Goal: Book appointment/travel/reservation

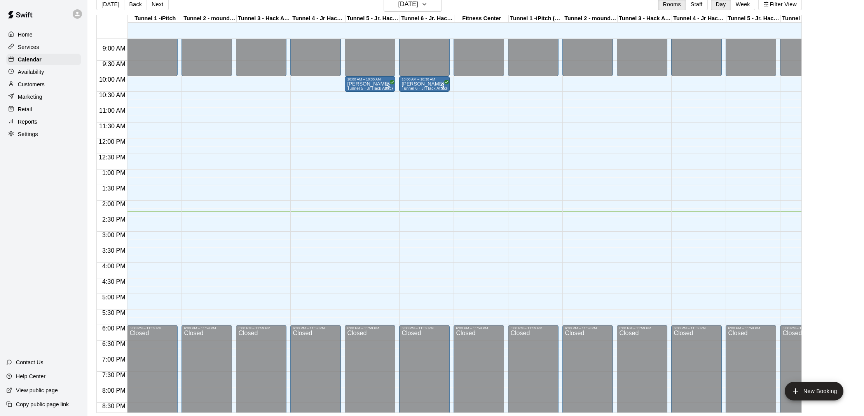
scroll to position [12, 0]
click at [363, 4] on div "[DATE] Back [DATE][DATE] Rooms Staff Day Week Filter View" at bounding box center [448, 6] width 705 height 18
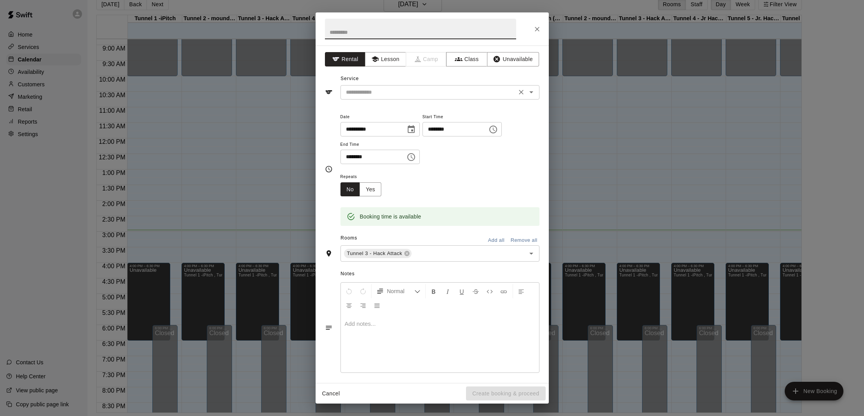
click at [392, 97] on div "​" at bounding box center [439, 92] width 199 height 14
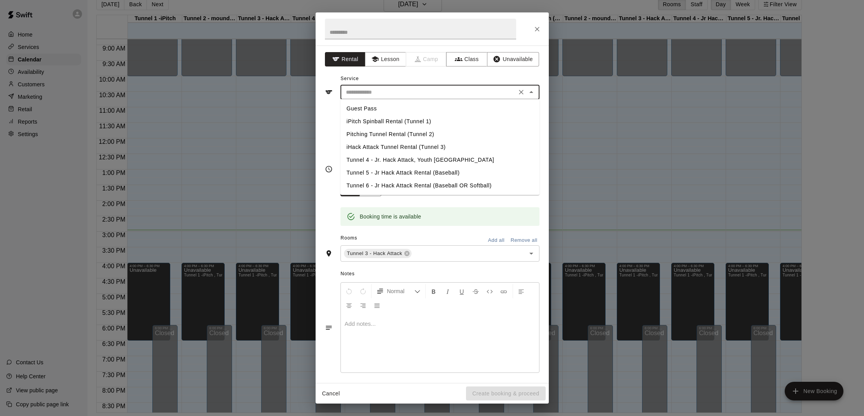
click at [399, 145] on li "iHack Attack Tunnel Rental (Tunnel 3)" at bounding box center [439, 147] width 199 height 13
type input "**********"
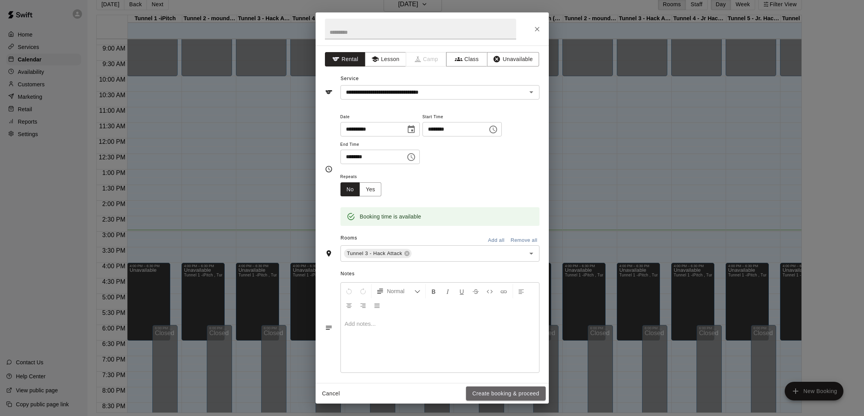
click at [497, 398] on button "Create booking & proceed" at bounding box center [505, 393] width 79 height 14
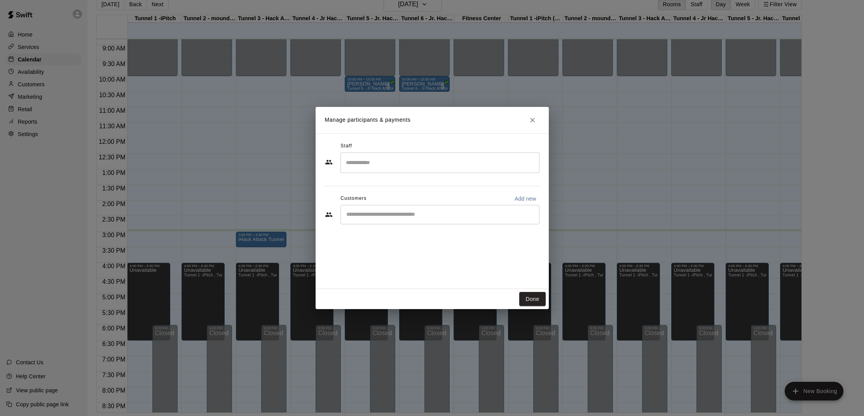
click at [422, 207] on div "​" at bounding box center [439, 214] width 199 height 19
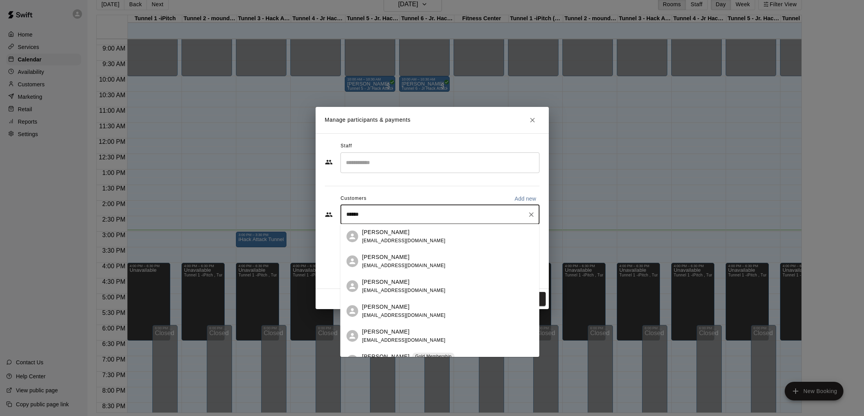
type input "*******"
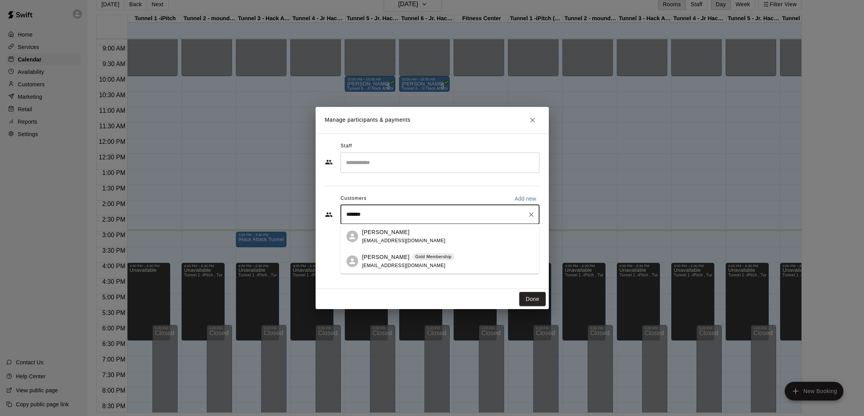
click at [393, 253] on p "[PERSON_NAME]" at bounding box center [385, 257] width 47 height 8
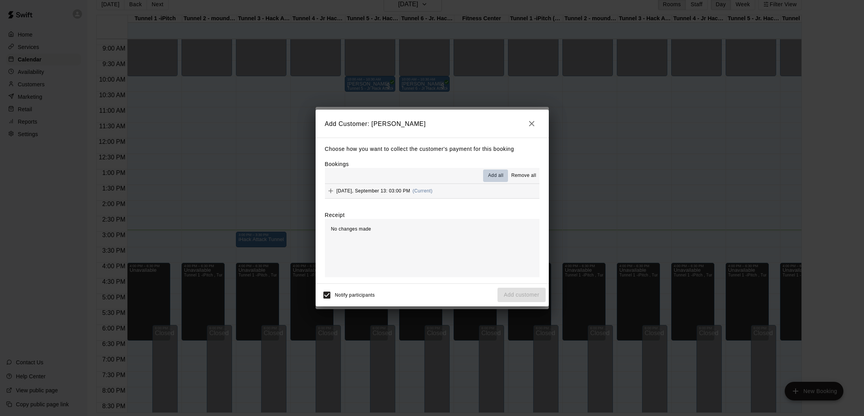
click at [487, 172] on button "Add all" at bounding box center [495, 175] width 25 height 12
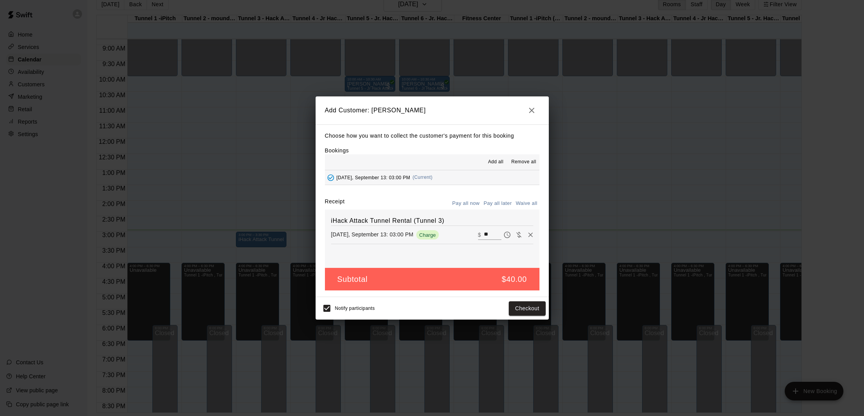
click at [522, 201] on button "Waive all" at bounding box center [527, 203] width 26 height 12
type input "*"
click at [538, 308] on button "Add customer" at bounding box center [521, 308] width 48 height 14
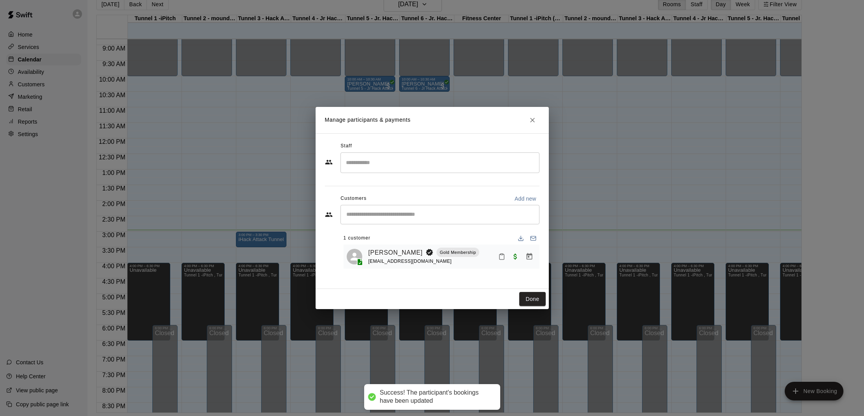
click at [499, 258] on icon "Mark attendance" at bounding box center [501, 256] width 5 height 5
click at [511, 258] on li "[PERSON_NAME] attended" at bounding box center [551, 260] width 91 height 12
click at [535, 117] on icon "Close" at bounding box center [533, 120] width 8 height 8
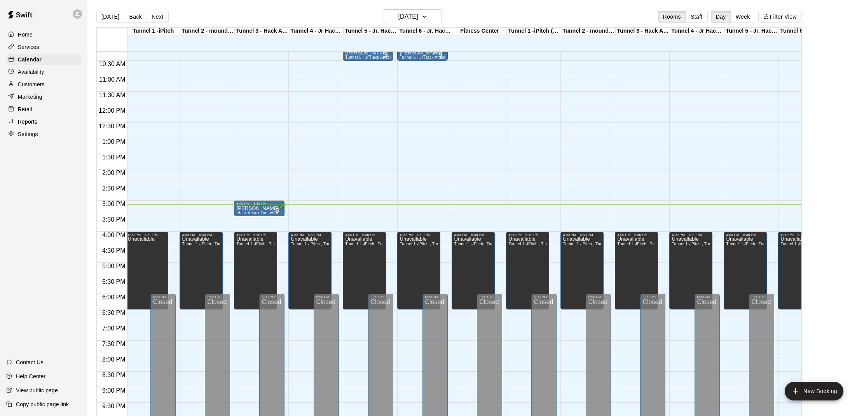
scroll to position [319, 2]
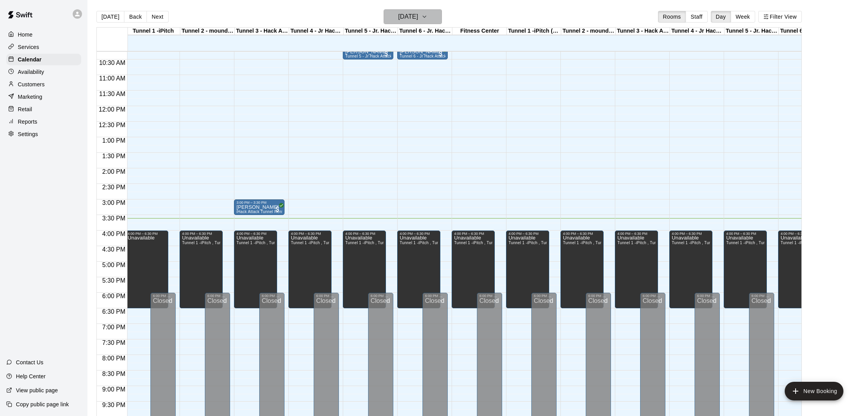
click at [403, 13] on h6 "[DATE]" at bounding box center [408, 16] width 20 height 11
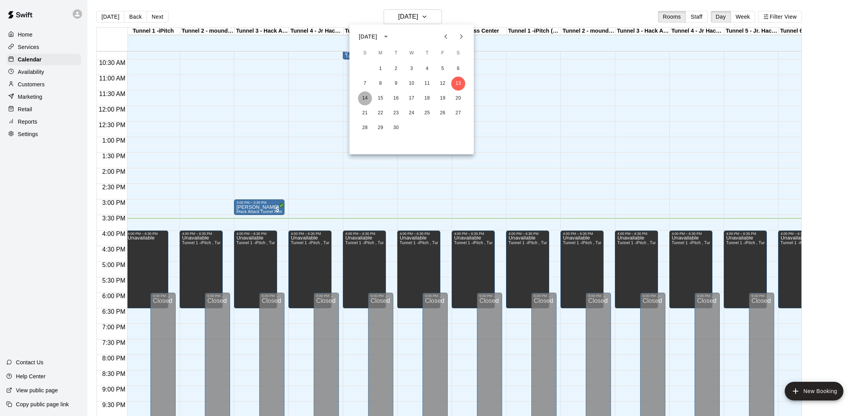
click at [366, 94] on button "14" at bounding box center [365, 98] width 14 height 14
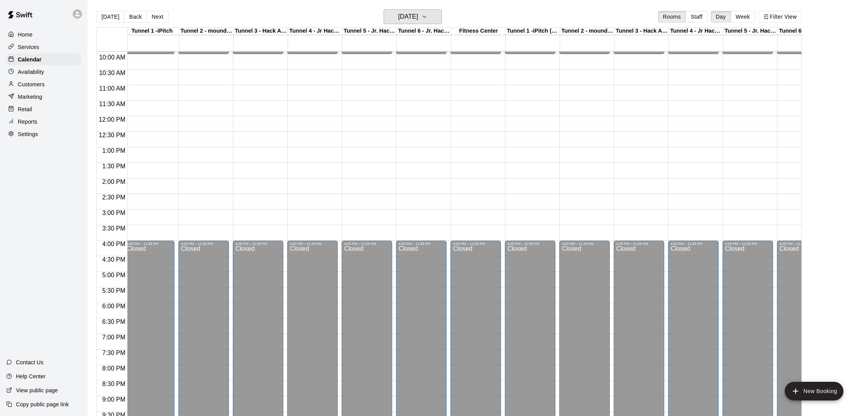
scroll to position [309, 3]
click at [414, 19] on h6 "Sunday Sep 14" at bounding box center [408, 16] width 20 height 11
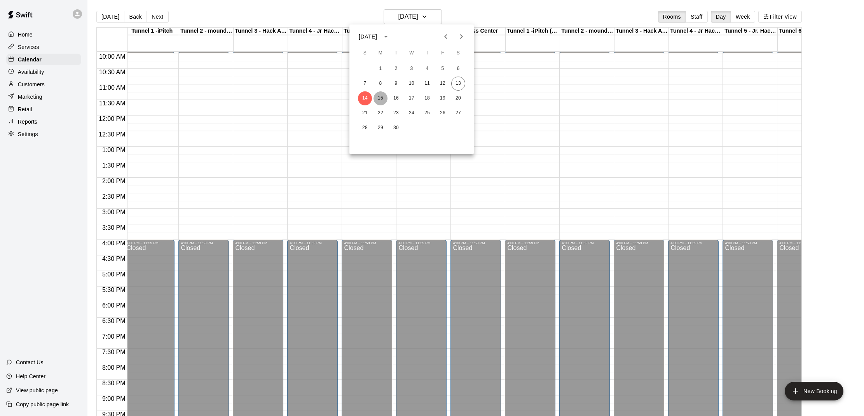
click at [383, 96] on button "15" at bounding box center [380, 98] width 14 height 14
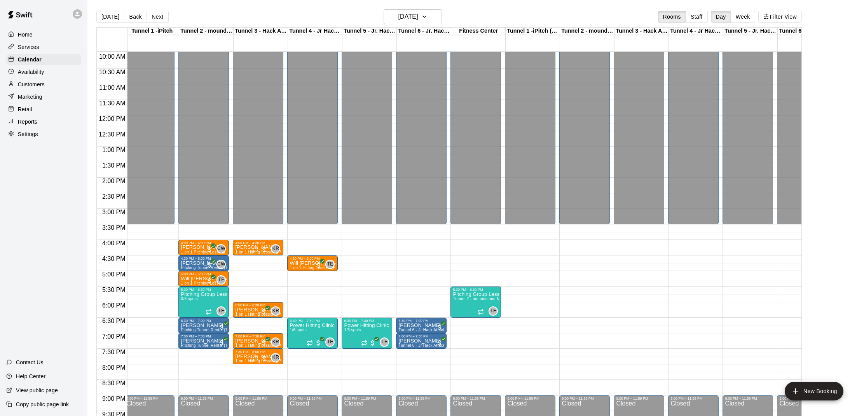
click at [407, 28] on div "Tunnel 6 - Jr. Hack Attack" at bounding box center [424, 31] width 54 height 7
click at [407, 25] on div "Today Back Next Monday Sep 15 Rooms Staff Day Week Filter View" at bounding box center [448, 18] width 705 height 18
click at [407, 22] on h6 "Monday Sep 15" at bounding box center [408, 16] width 20 height 11
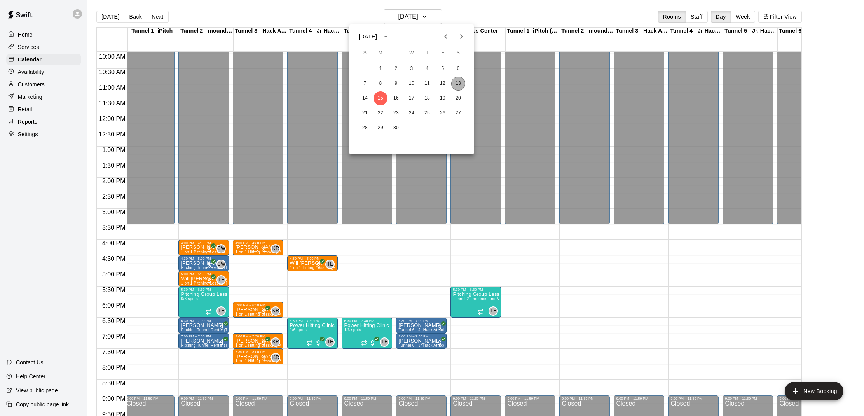
click at [460, 81] on button "13" at bounding box center [458, 84] width 14 height 14
